Goal: Task Accomplishment & Management: Use online tool/utility

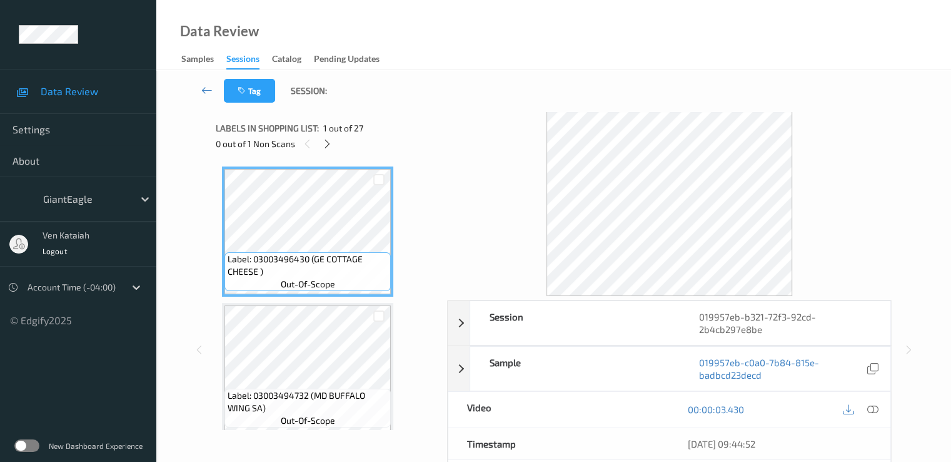
click at [110, 0] on html "Data Review Settings About GiantEagle ven kataiah Logout Account Time (-04:00) …" at bounding box center [475, 231] width 951 height 462
click at [330, 148] on icon at bounding box center [327, 143] width 11 height 11
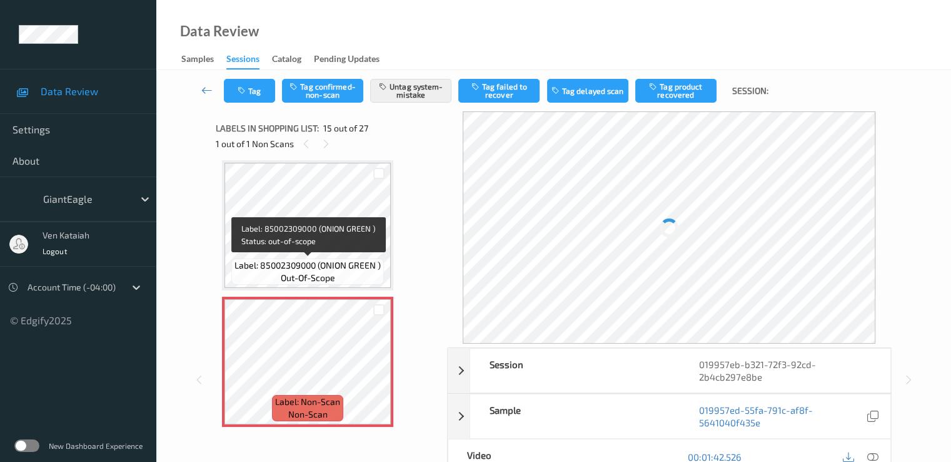
click at [306, 284] on div "Label: 85002309000 (ONION GREEN ) out-of-scope" at bounding box center [307, 271] width 153 height 26
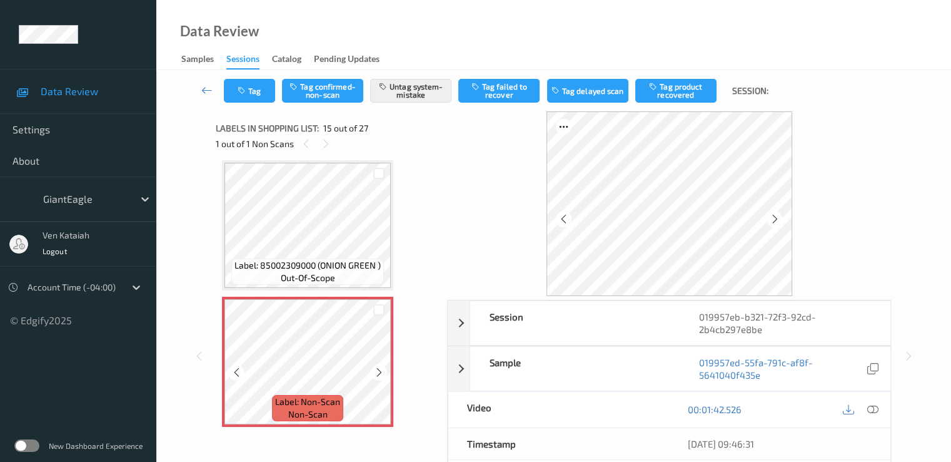
click at [378, 376] on icon at bounding box center [379, 372] width 11 height 11
click at [375, 301] on div at bounding box center [379, 309] width 24 height 21
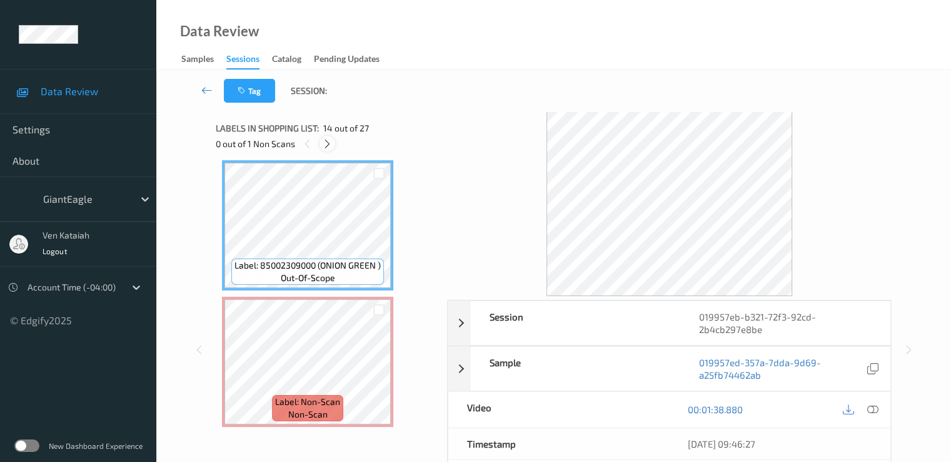
click at [329, 137] on div at bounding box center [328, 144] width 16 height 16
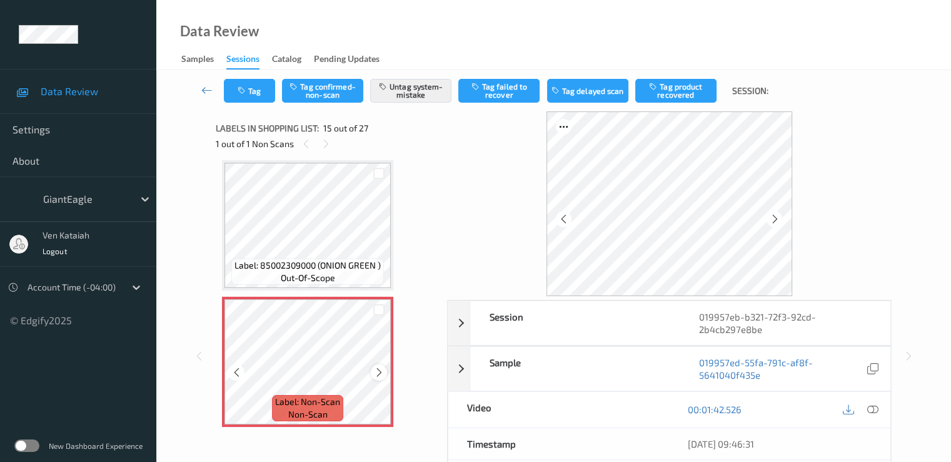
click at [372, 375] on div at bounding box center [379, 372] width 16 height 16
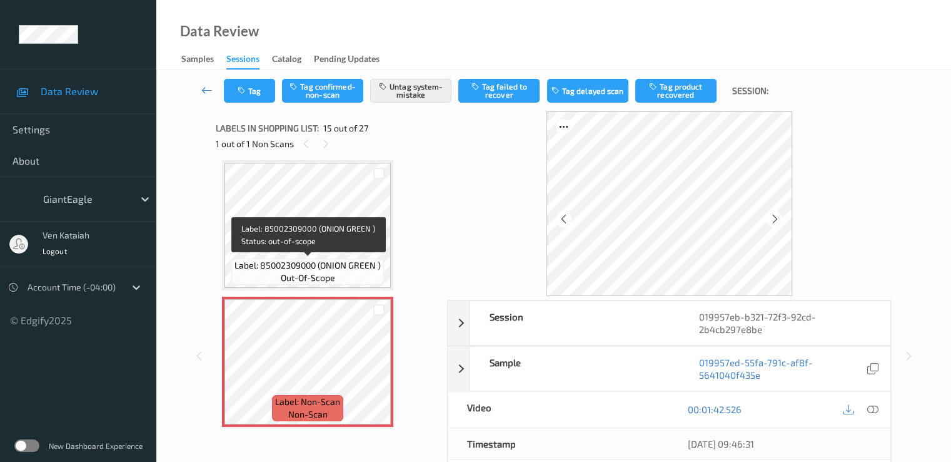
click at [343, 278] on div "Label: 85002309000 (ONION GREEN ) out-of-scope" at bounding box center [307, 271] width 153 height 26
click at [343, 265] on span "Label: 85002309000 (ONION GREEN )" at bounding box center [308, 265] width 146 height 13
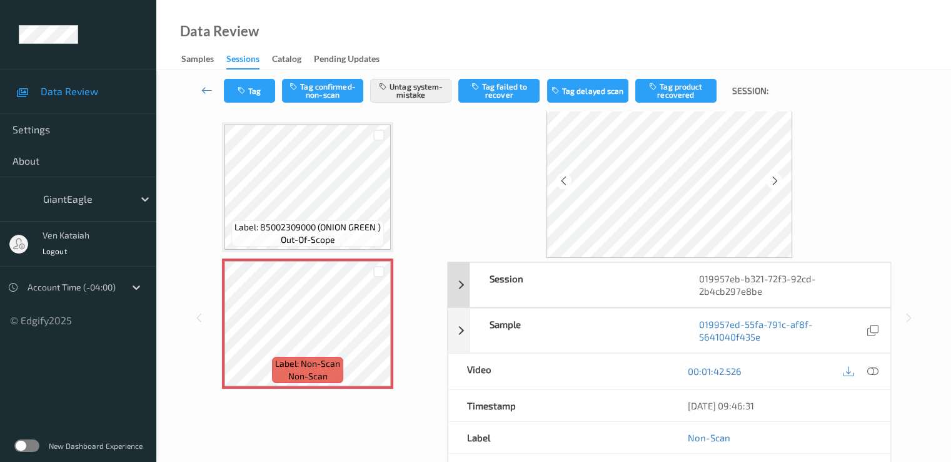
scroll to position [0, 0]
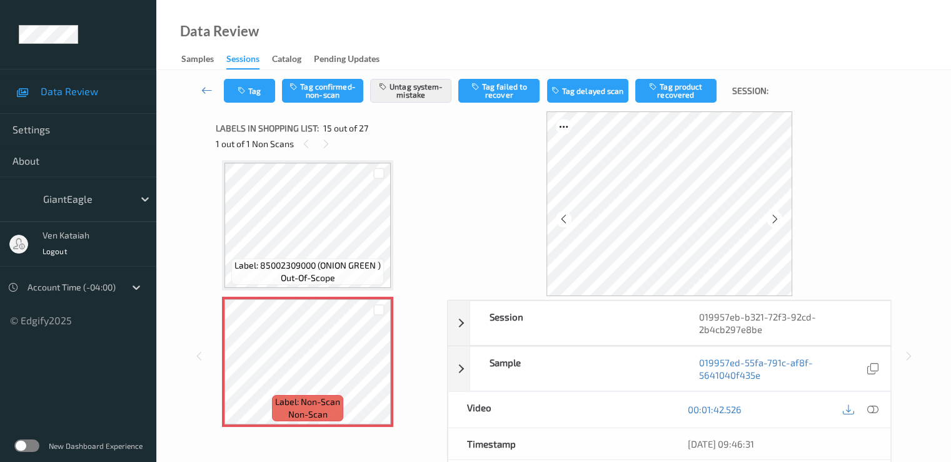
click at [884, 408] on div "00:01:42.526" at bounding box center [779, 410] width 221 height 36
click at [883, 408] on div "00:01:42.526" at bounding box center [779, 410] width 221 height 36
click at [881, 408] on div at bounding box center [861, 409] width 41 height 17
click at [876, 411] on icon at bounding box center [872, 408] width 11 height 11
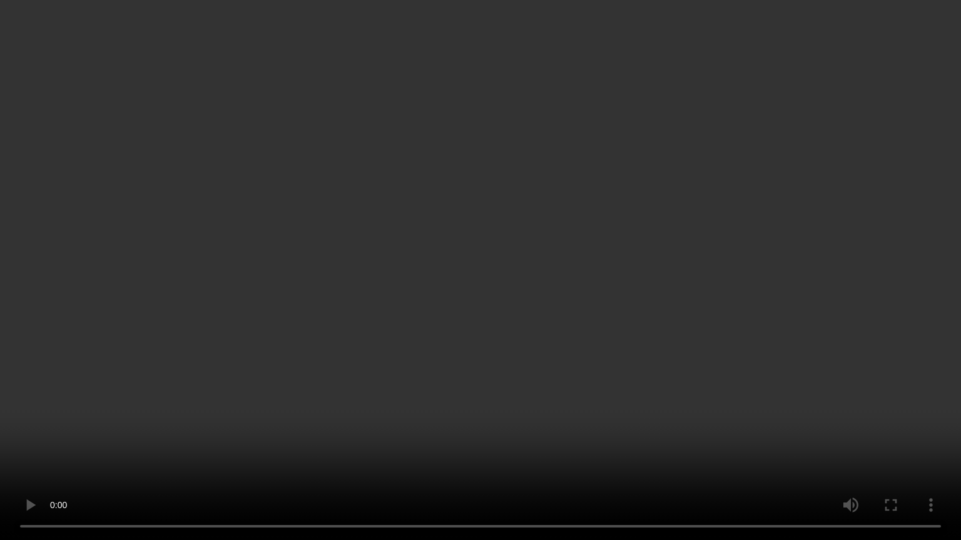
click at [787, 278] on video at bounding box center [480, 270] width 961 height 540
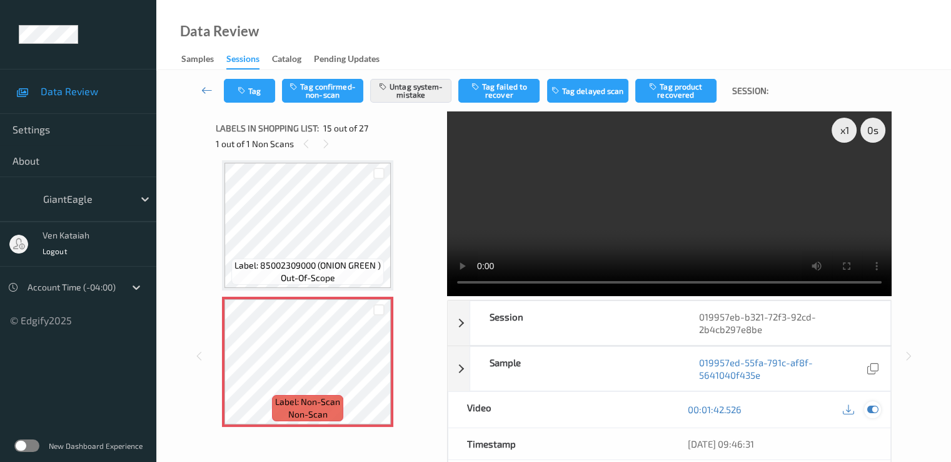
click at [876, 410] on icon at bounding box center [872, 408] width 11 height 11
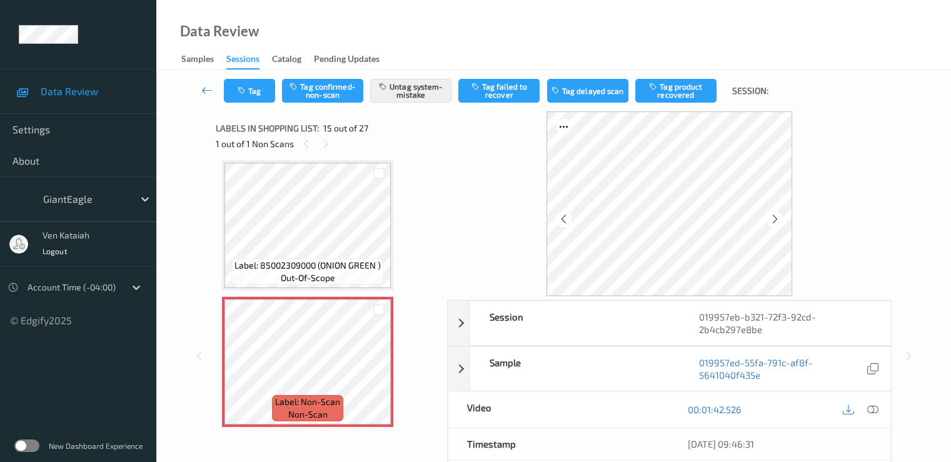
scroll to position [125, 0]
